Goal: Transaction & Acquisition: Purchase product/service

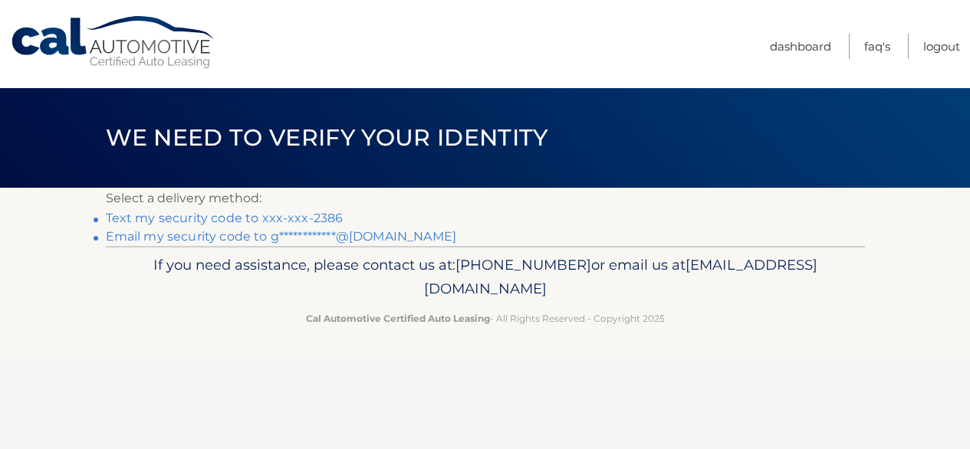
click at [163, 220] on link "Text my security code to xxx-xxx-2386" at bounding box center [225, 218] width 238 height 15
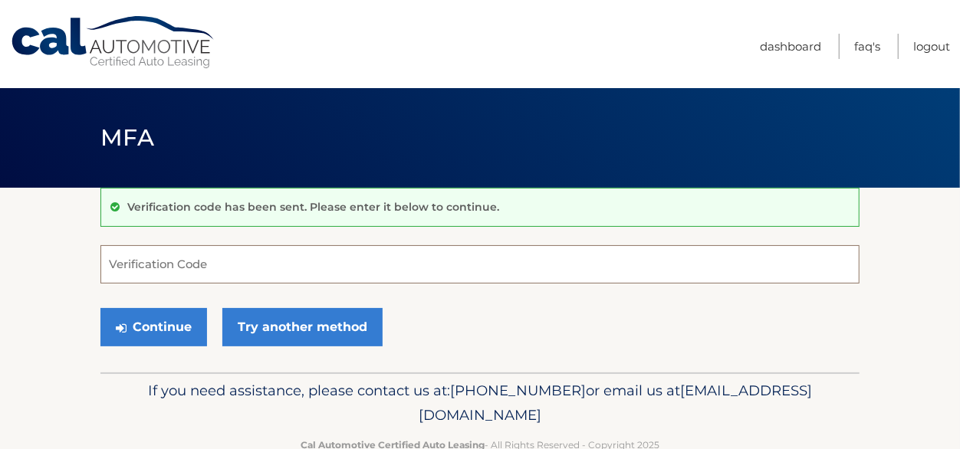
click at [168, 271] on input "Verification Code" at bounding box center [479, 264] width 759 height 38
click at [136, 263] on input "Verification Code" at bounding box center [479, 264] width 759 height 38
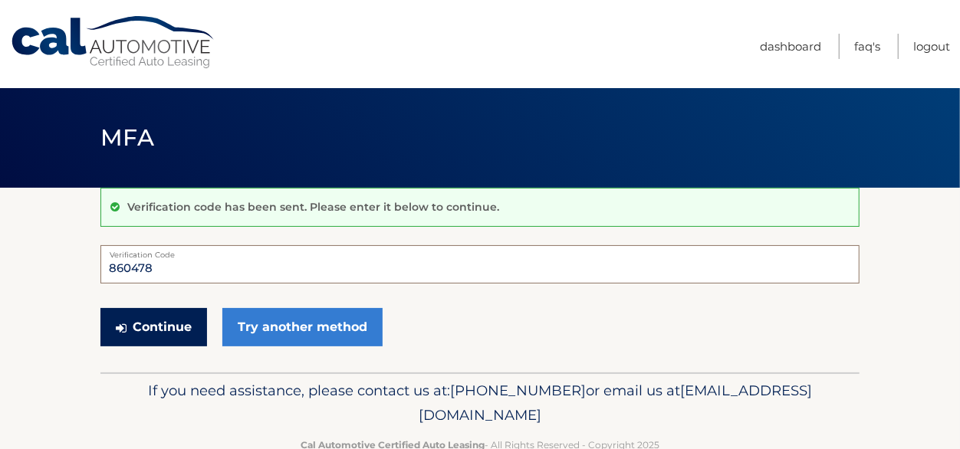
type input "860478"
click at [156, 325] on button "Continue" at bounding box center [153, 327] width 107 height 38
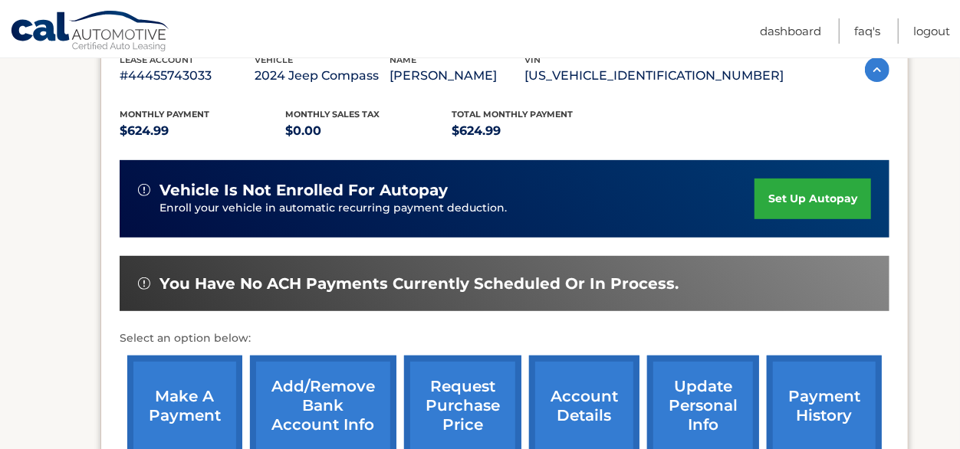
scroll to position [317, 0]
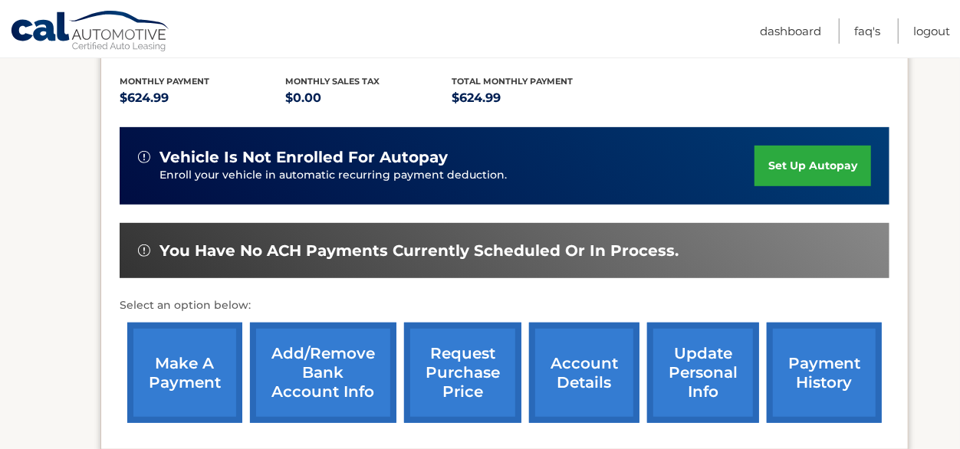
click at [184, 375] on link "make a payment" at bounding box center [184, 373] width 115 height 100
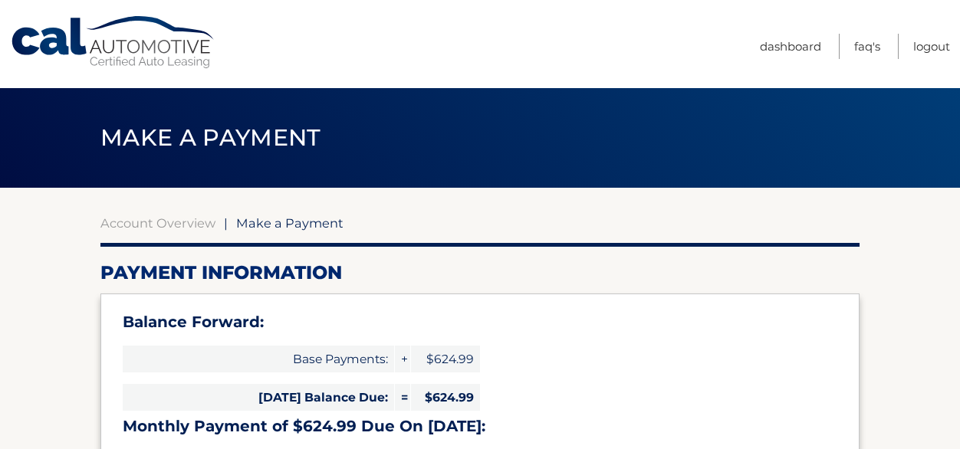
select select "ZjA5YjM4YTAtYTcxNi00NjY4LWFhOWYtYjM4MjEwN2Y0MjAz"
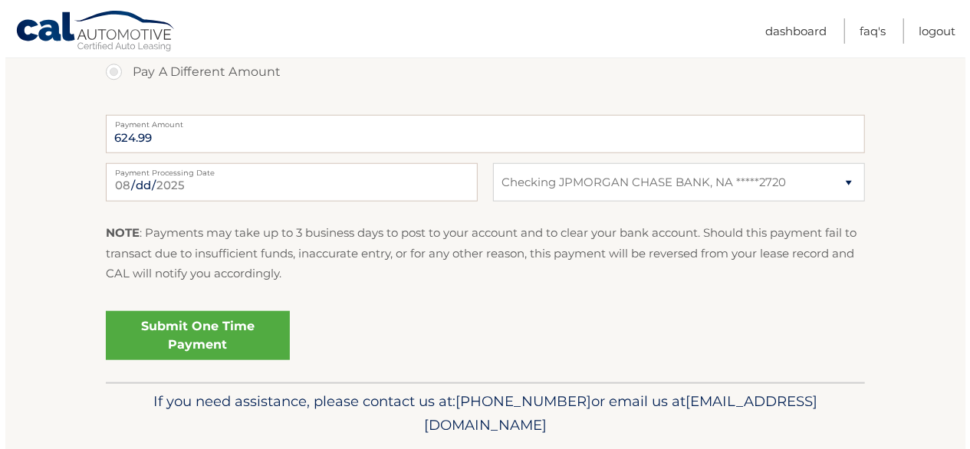
scroll to position [698, 0]
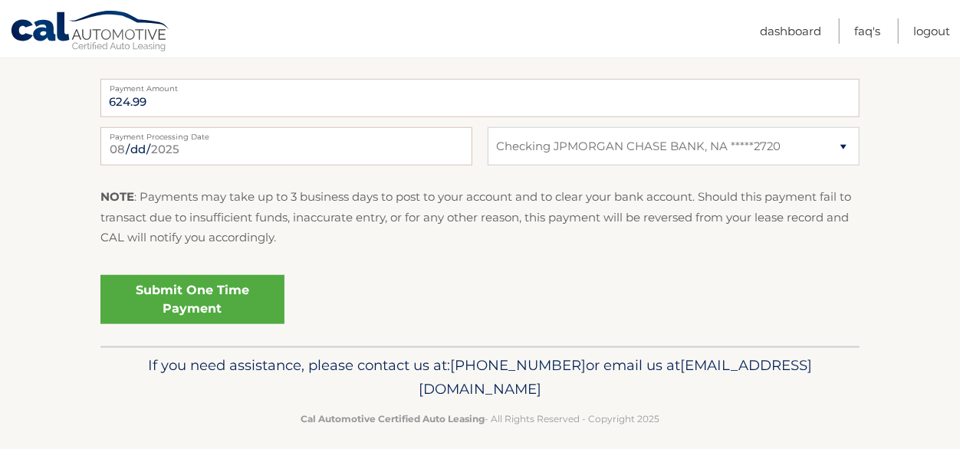
click at [186, 301] on link "Submit One Time Payment" at bounding box center [192, 299] width 184 height 49
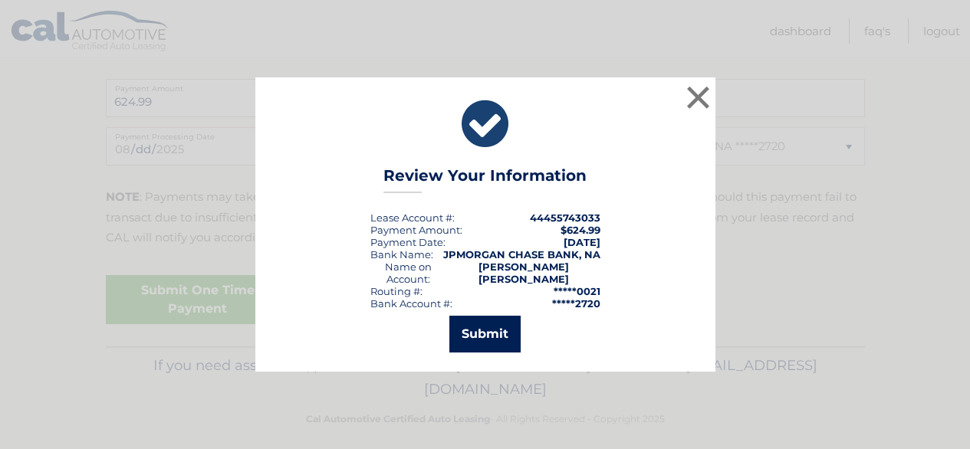
click at [476, 330] on button "Submit" at bounding box center [484, 334] width 71 height 37
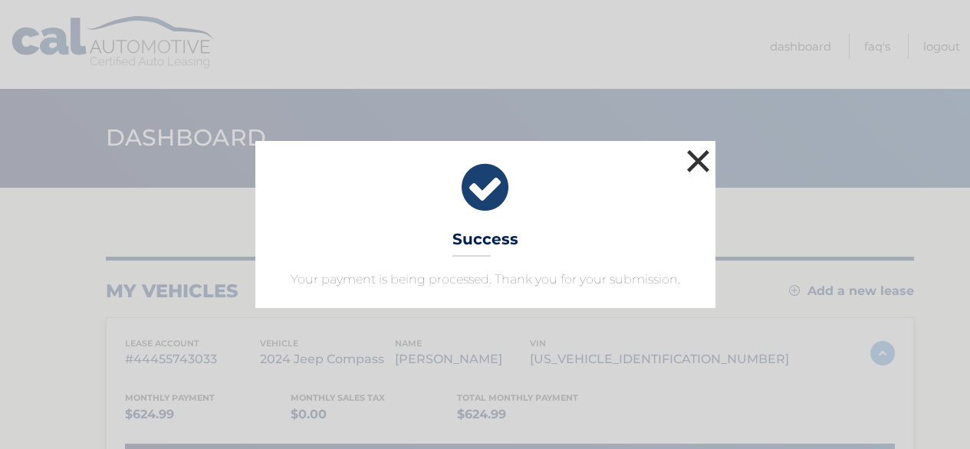
click at [695, 162] on button "×" at bounding box center [698, 161] width 31 height 31
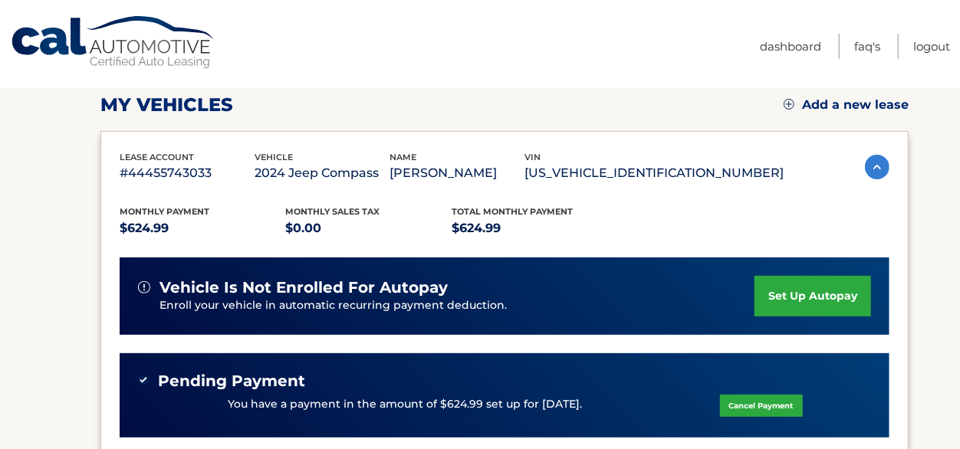
scroll to position [190, 0]
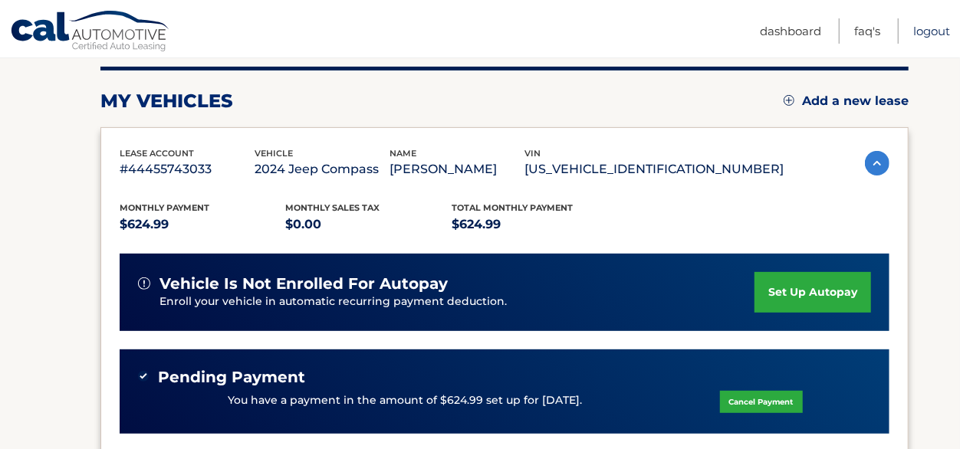
click at [939, 28] on link "Logout" at bounding box center [931, 30] width 37 height 25
